Goal: Task Accomplishment & Management: Use online tool/utility

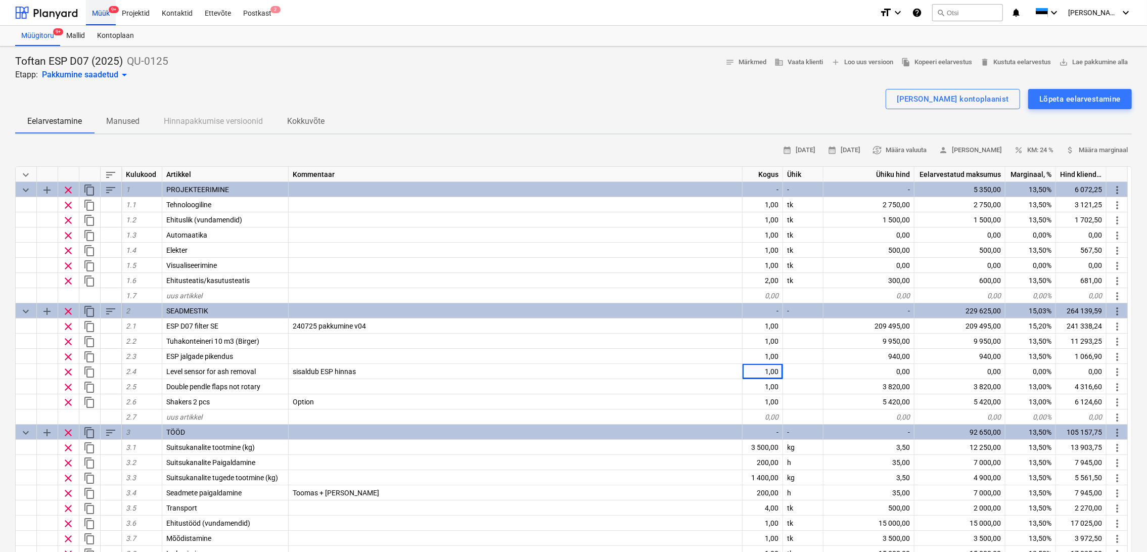
click at [101, 14] on div "Müük 9+" at bounding box center [101, 12] width 30 height 26
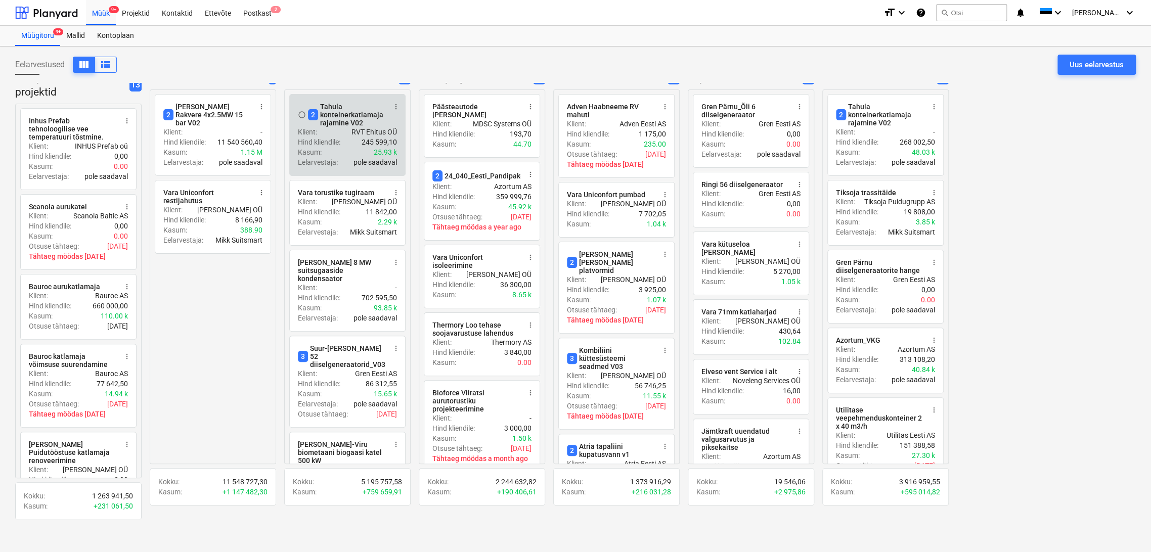
click at [341, 128] on div "Klient : RVT Ehitus OÜ" at bounding box center [347, 132] width 99 height 10
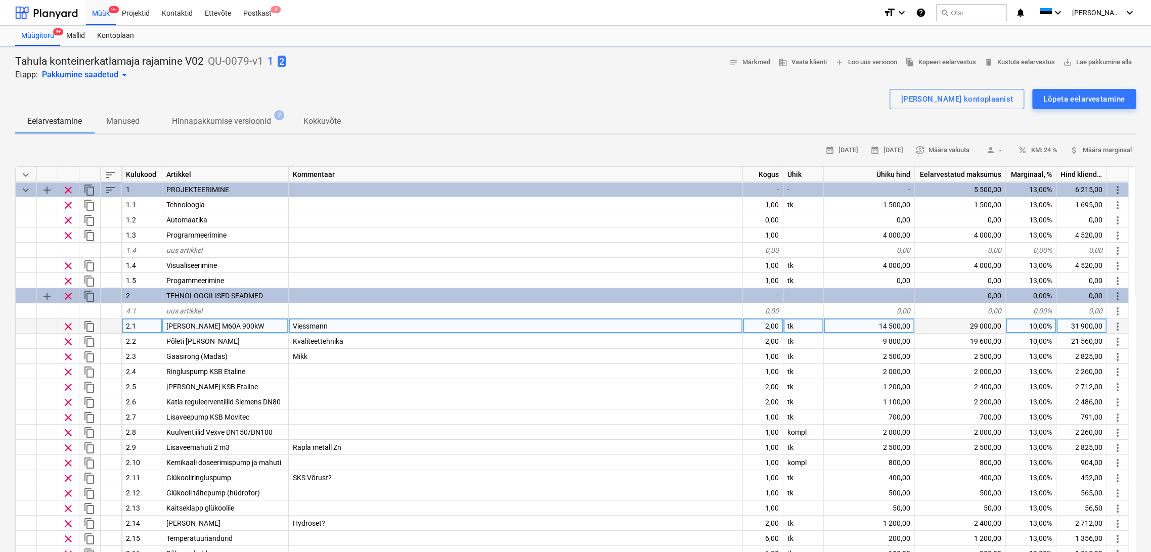
type textarea "x"
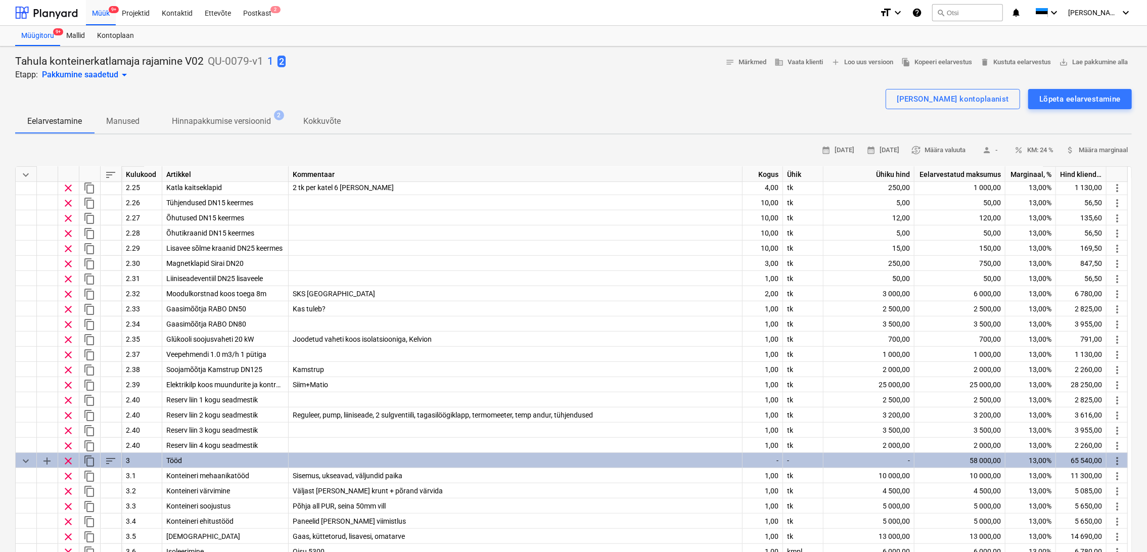
scroll to position [506, 0]
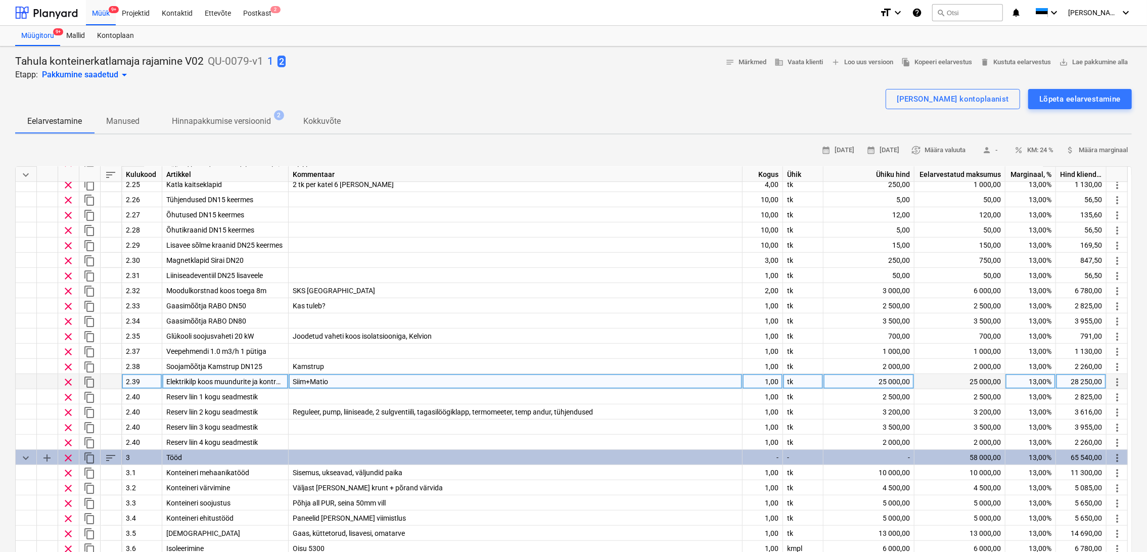
click at [890, 382] on div "25 000,00" at bounding box center [869, 381] width 91 height 15
type input "15000"
type textarea "x"
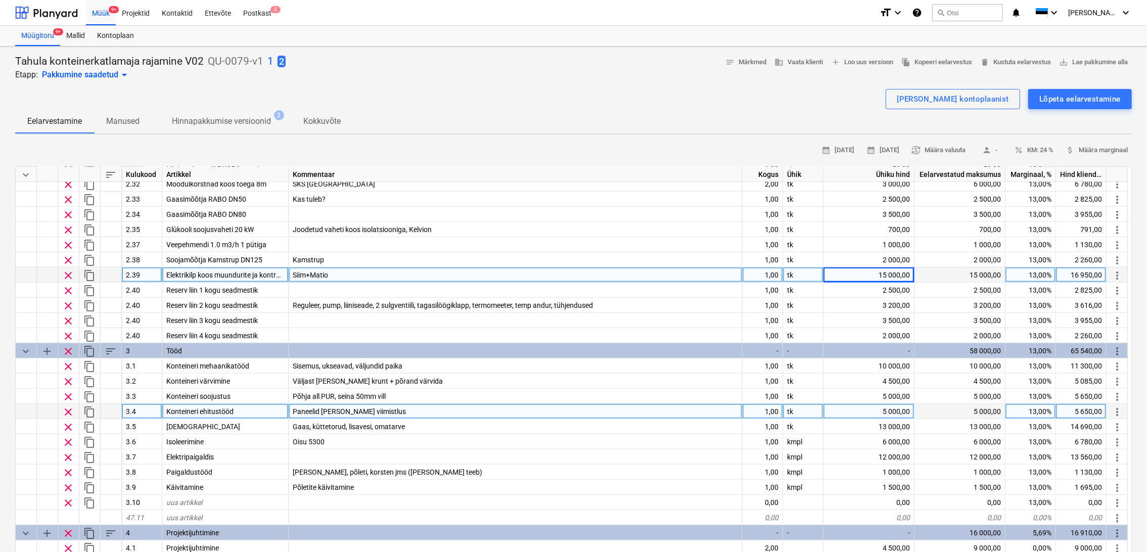
scroll to position [618, 0]
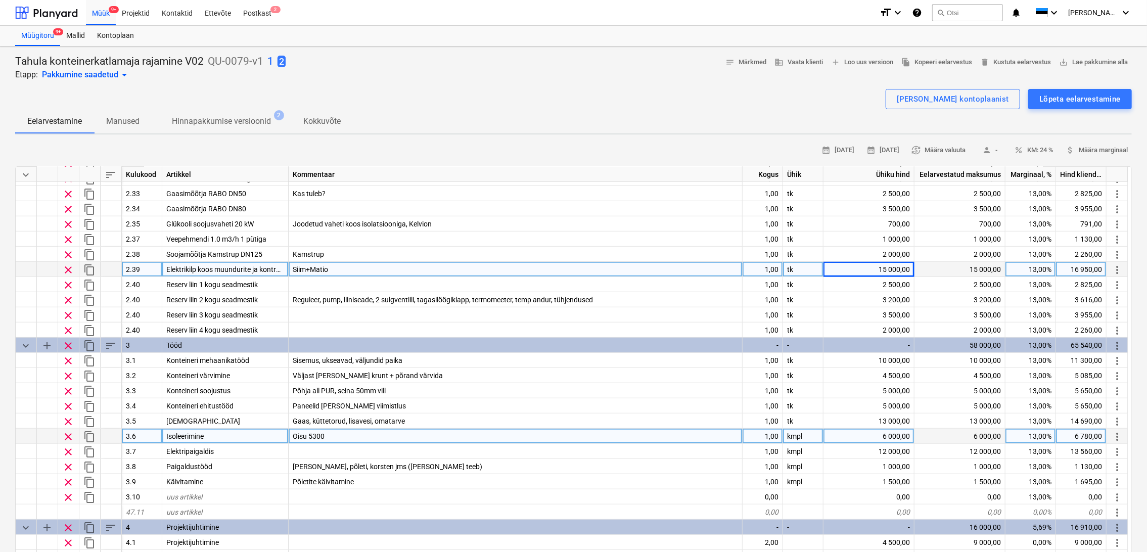
click at [892, 436] on div "6 000,00" at bounding box center [869, 436] width 91 height 15
type input "7000"
type textarea "x"
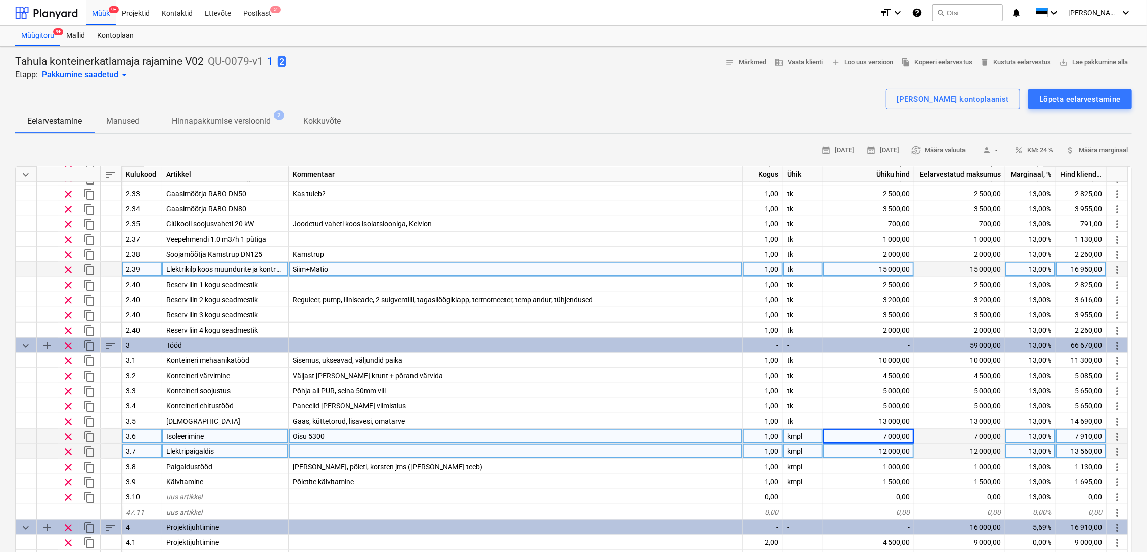
click at [888, 451] on div "12 000,00" at bounding box center [869, 451] width 91 height 15
type input "150"
type textarea "x"
type input "15000"
type textarea "x"
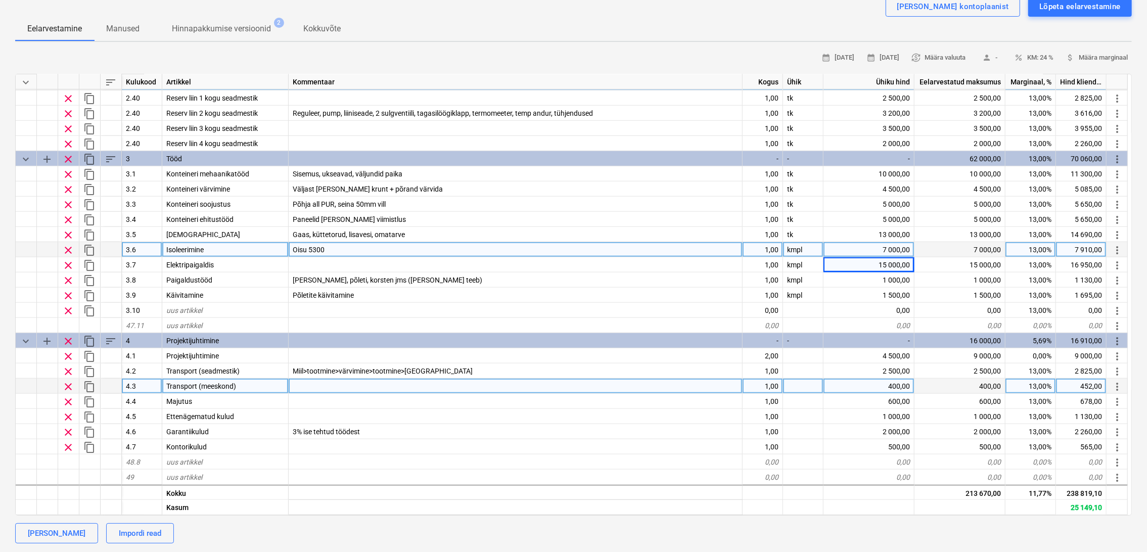
scroll to position [112, 0]
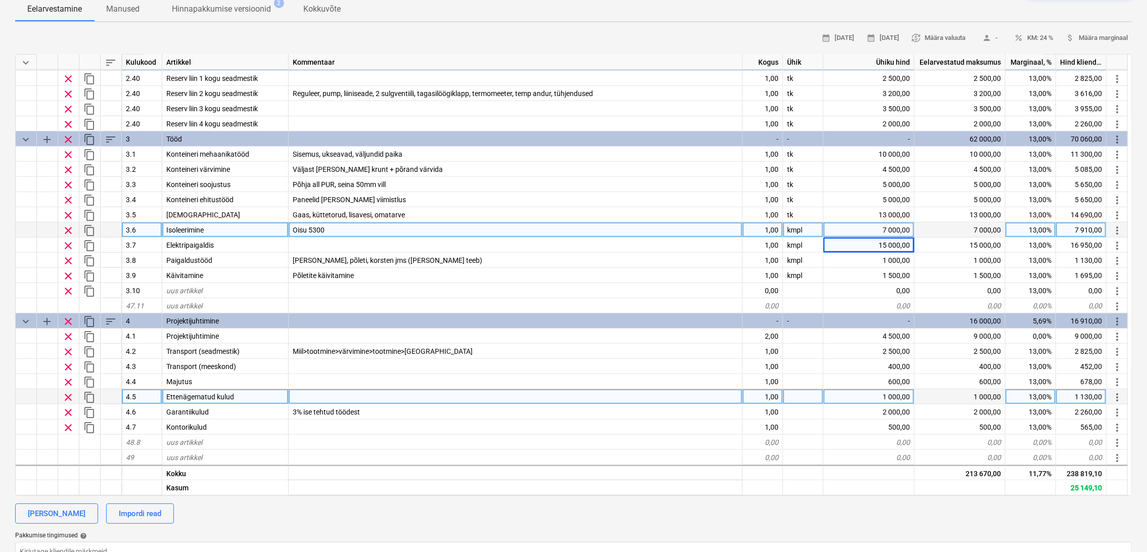
click at [899, 397] on div "1 000,00" at bounding box center [869, 396] width 91 height 15
type input "3000"
type textarea "x"
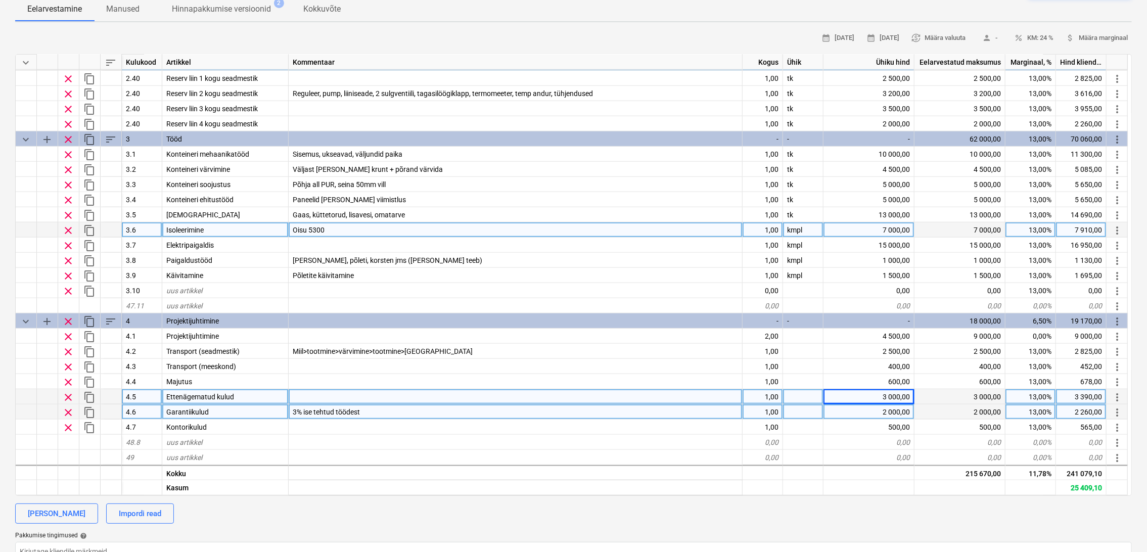
click at [903, 412] on div "2 000,00" at bounding box center [869, 411] width 91 height 15
type input "3000"
type textarea "x"
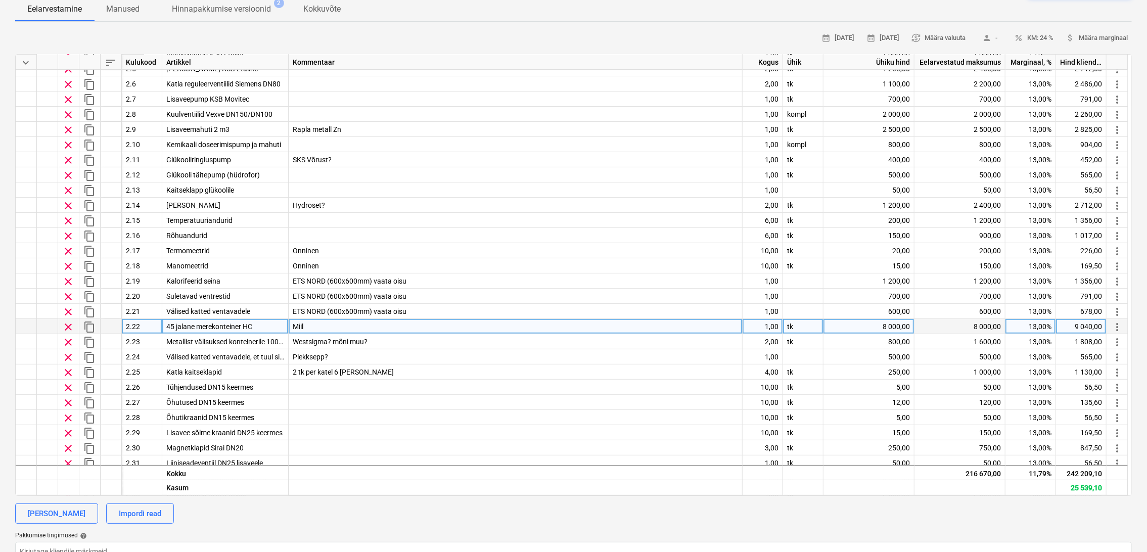
scroll to position [224, 0]
